Goal: Answer question/provide support

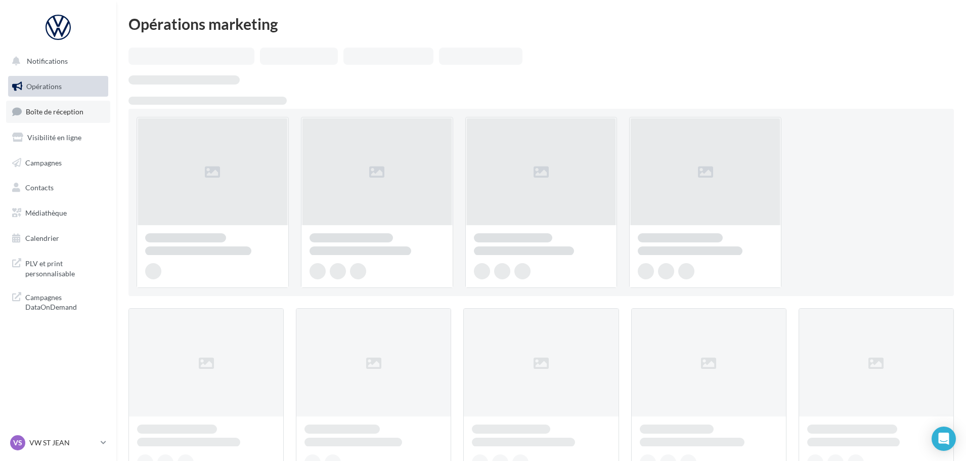
click at [69, 107] on link "Boîte de réception" at bounding box center [58, 112] width 104 height 22
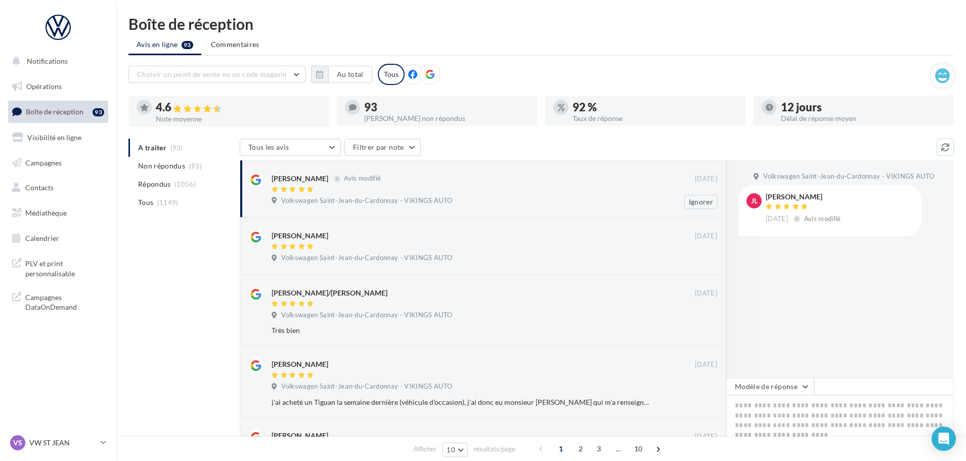
click at [456, 205] on div "Volkswagen Saint-Jean-du-Cardonnay - VIKINGS AUTO" at bounding box center [495, 201] width 446 height 11
click at [776, 384] on button "Modèle de réponse" at bounding box center [770, 386] width 88 height 17
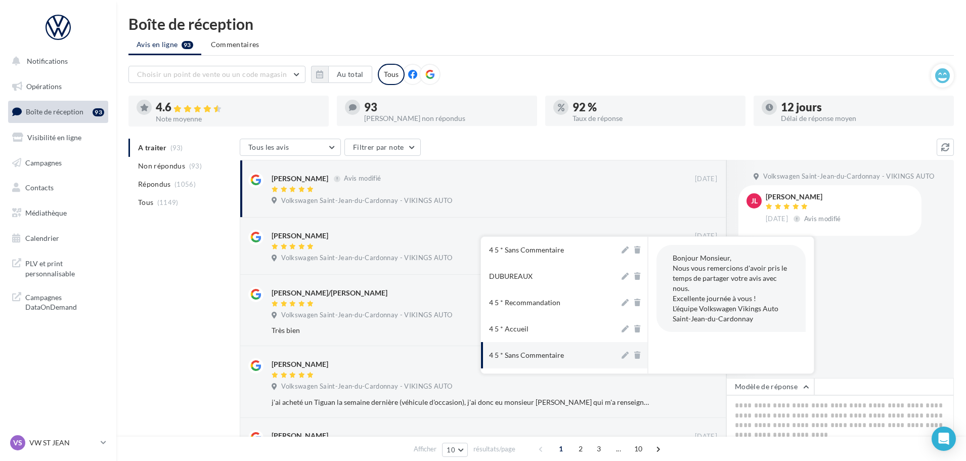
click at [541, 350] on button "4 5 * Sans Commentaire" at bounding box center [550, 355] width 139 height 26
type textarea "**********"
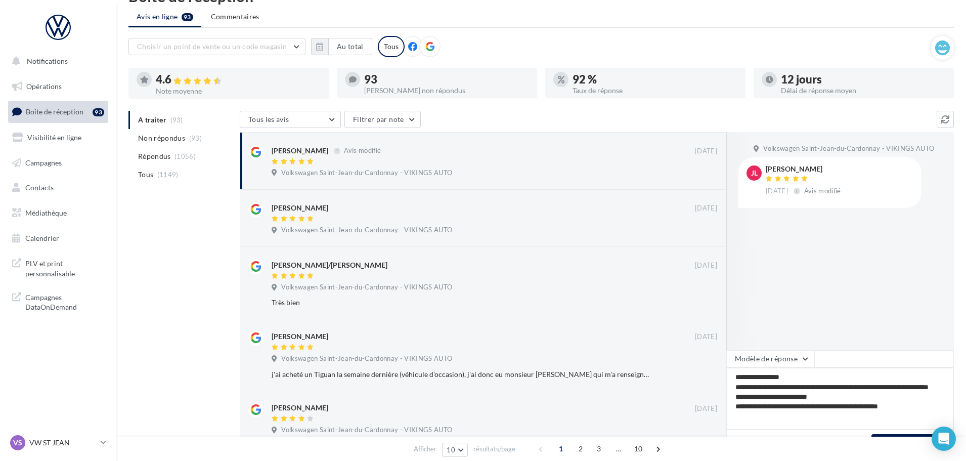
scroll to position [51, 0]
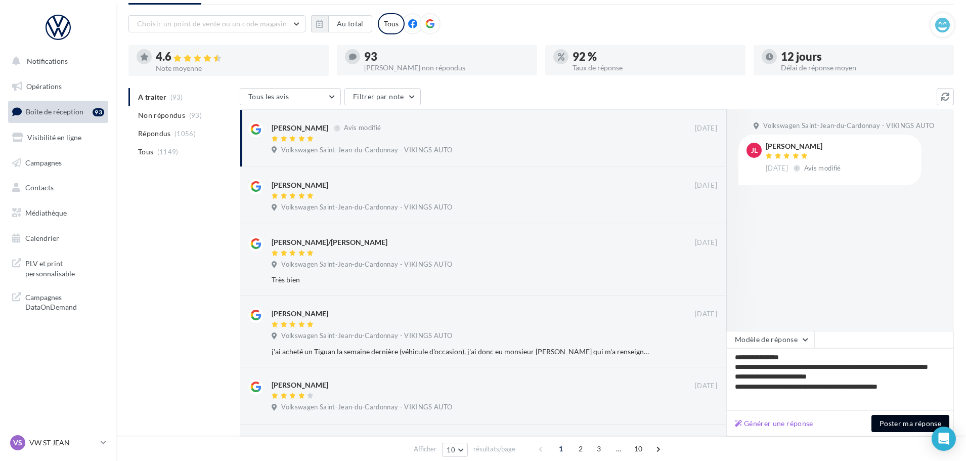
click at [901, 426] on button "Poster ma réponse" at bounding box center [911, 423] width 78 height 17
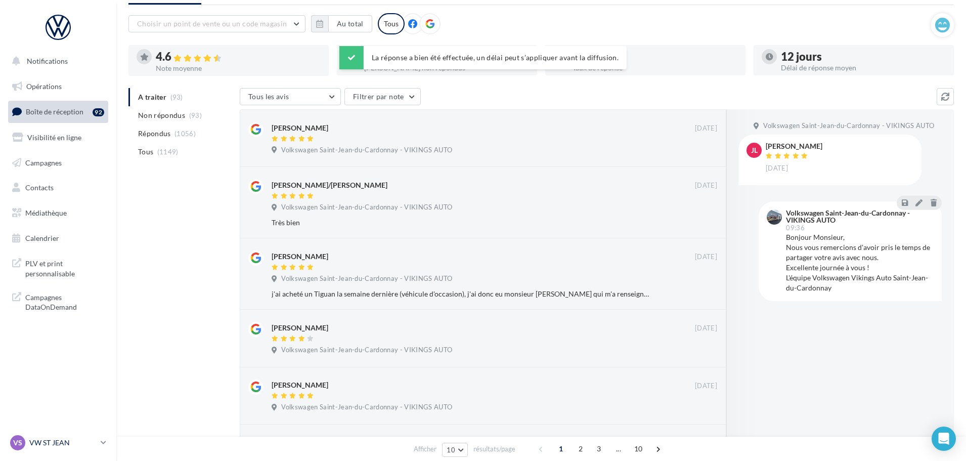
click at [55, 438] on p "VW ST JEAN" at bounding box center [62, 443] width 67 height 10
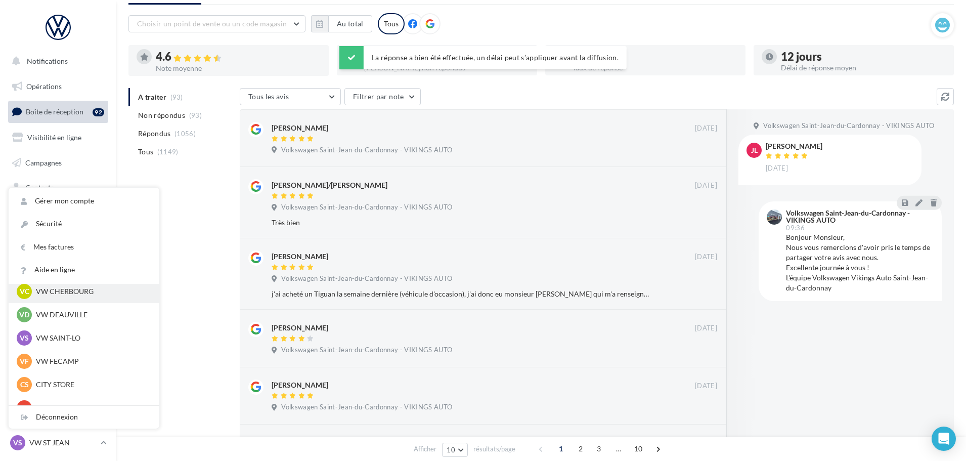
scroll to position [101, 0]
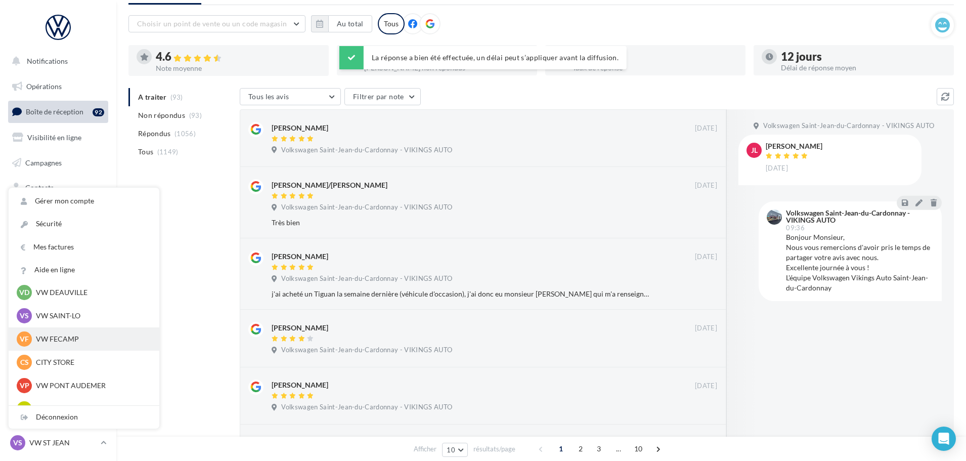
click at [74, 340] on p "VW FECAMP" at bounding box center [91, 339] width 111 height 10
